Goal: Transaction & Acquisition: Purchase product/service

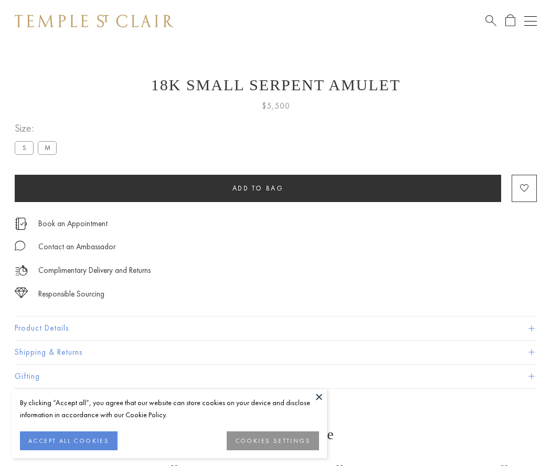
scroll to position [13, 0]
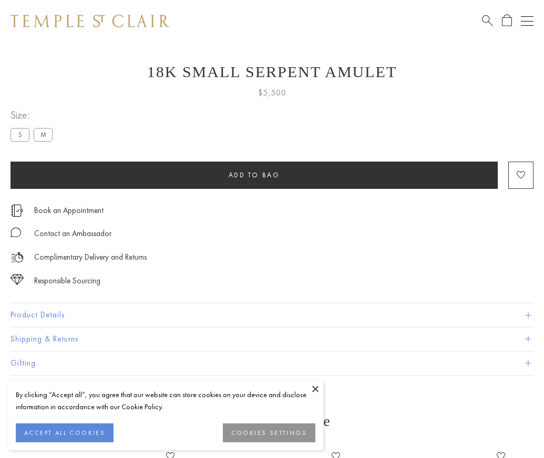
click at [254, 175] on span "Add to bag" at bounding box center [253, 175] width 51 height 9
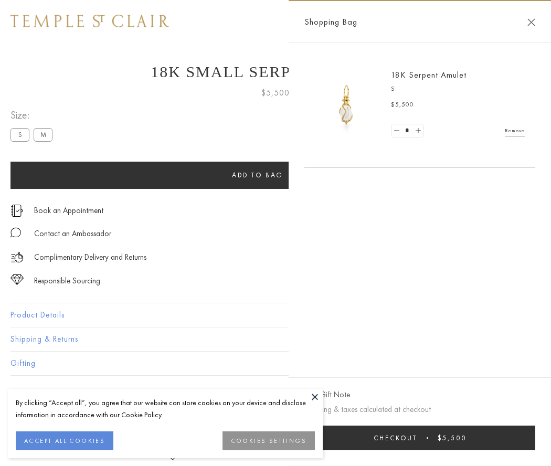
click at [420, 438] on button "Checkout $5,500" at bounding box center [420, 438] width 231 height 25
